Goal: Task Accomplishment & Management: Use online tool/utility

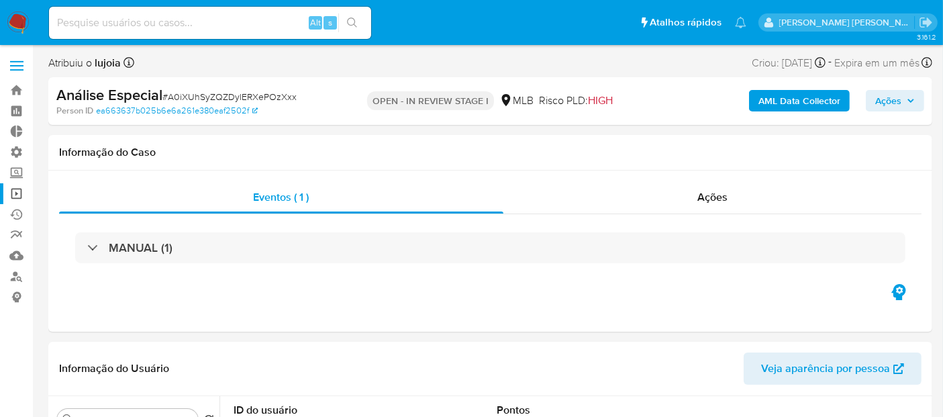
click at [11, 191] on link "Operações em massa" at bounding box center [80, 193] width 160 height 21
select select "10"
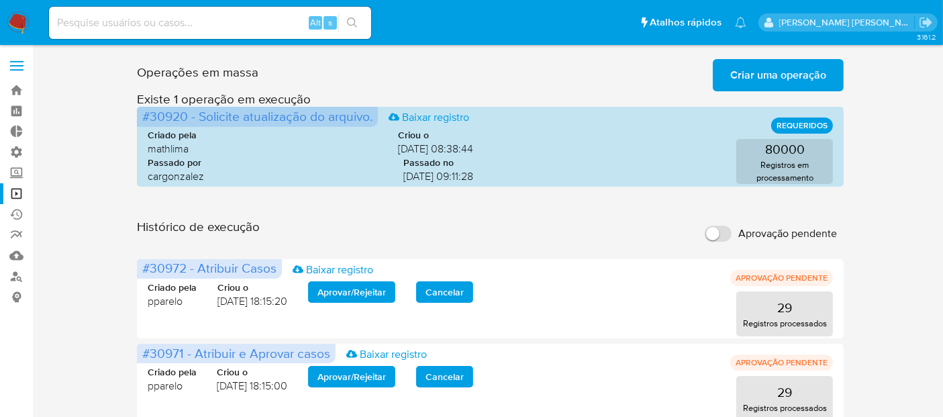
click at [728, 232] on input "Aprovação pendente" at bounding box center [718, 234] width 27 height 16
checkbox input "true"
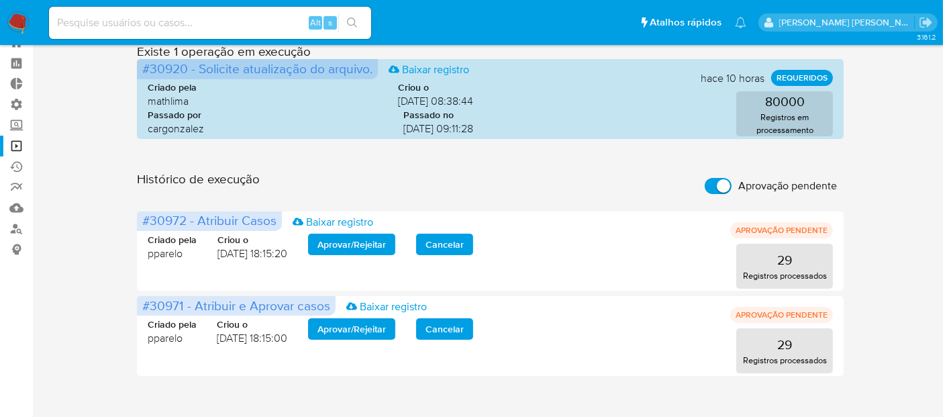
scroll to position [63, 0]
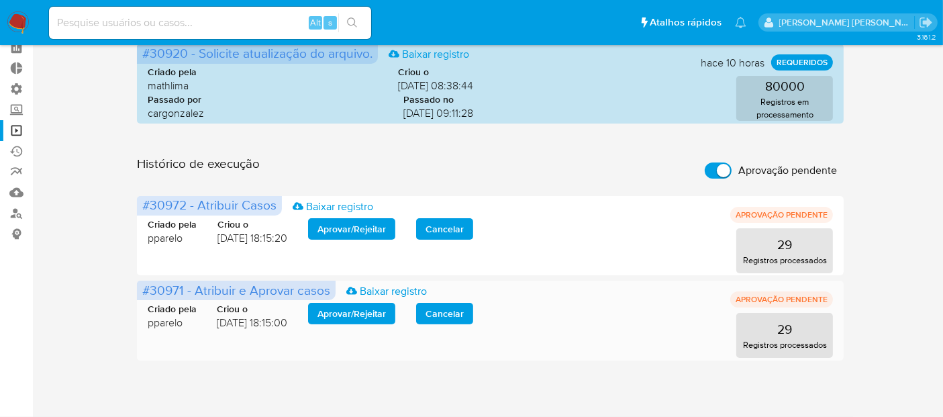
click at [385, 313] on span "Aprovar / Rejeitar" at bounding box center [352, 313] width 68 height 19
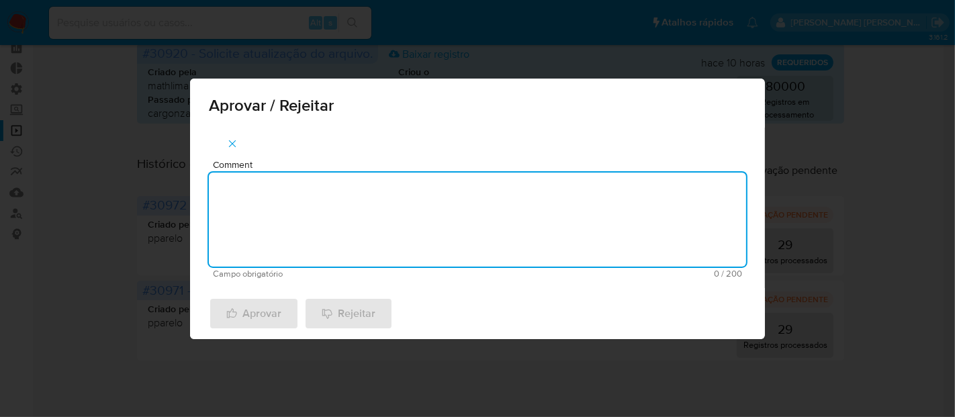
click at [381, 235] on textarea "Comment" at bounding box center [477, 220] width 537 height 94
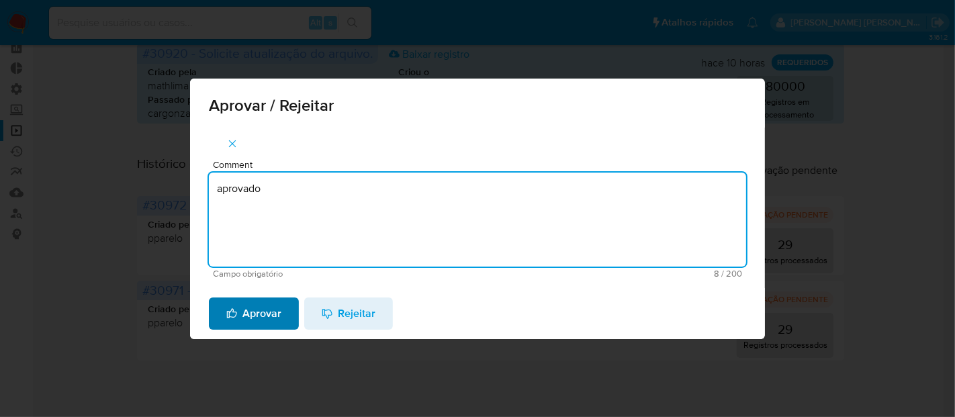
type textarea "aprovado"
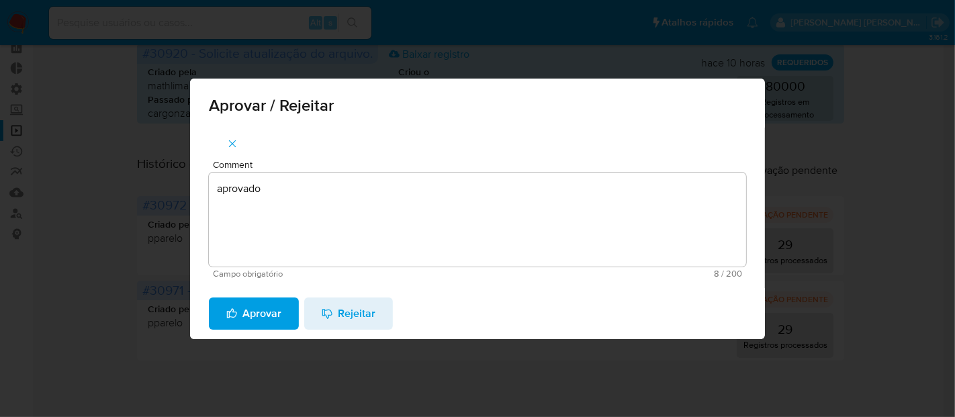
click at [262, 311] on span "Aprovar" at bounding box center [253, 314] width 55 height 30
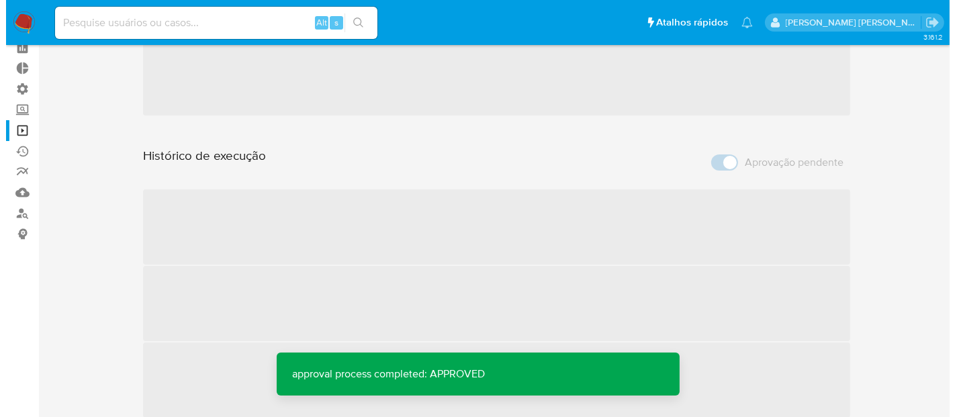
scroll to position [0, 0]
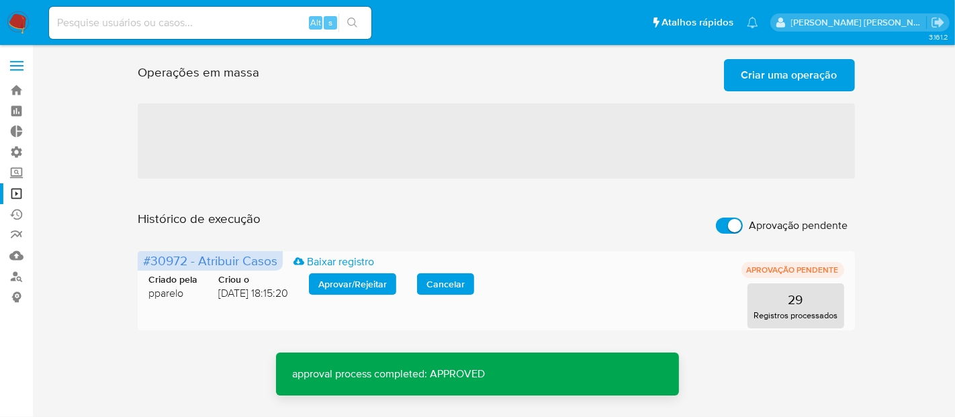
click at [328, 292] on span "Aprovar / Rejeitar" at bounding box center [352, 284] width 68 height 19
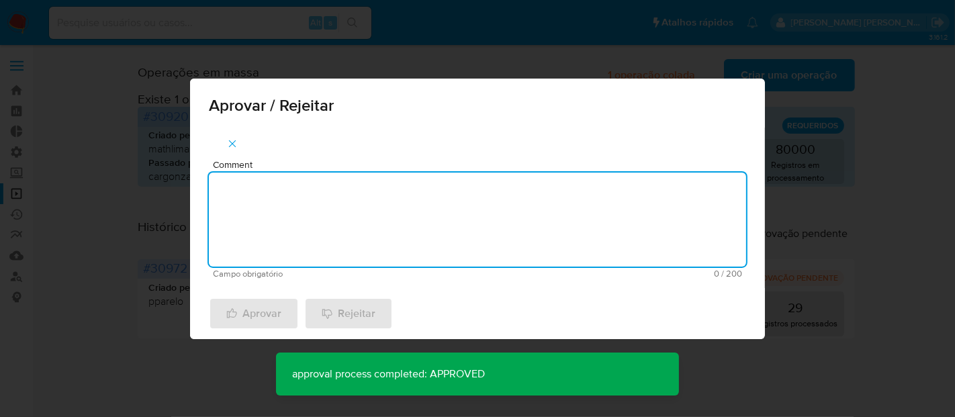
click at [352, 203] on textarea "Comment" at bounding box center [477, 220] width 537 height 94
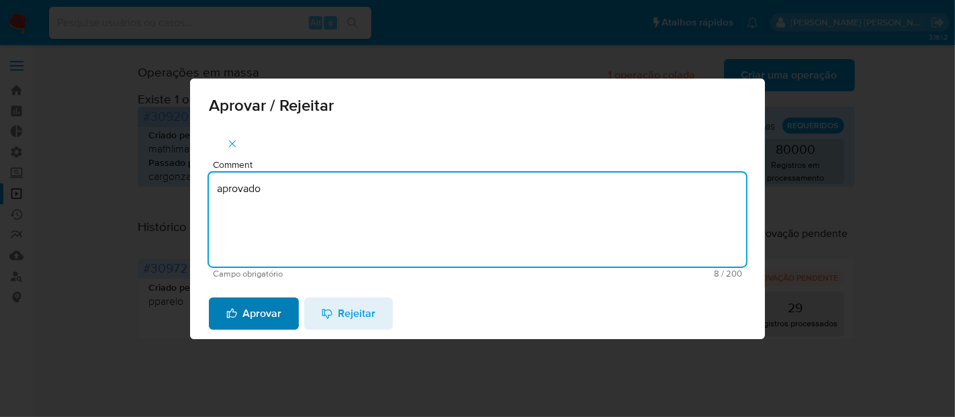
type textarea "aprovado"
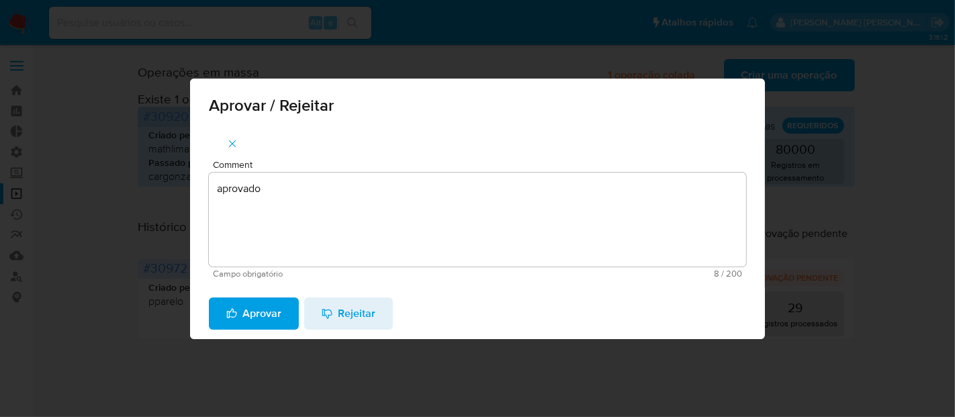
click at [275, 302] on span "Aprovar" at bounding box center [253, 314] width 55 height 30
